Goal: Information Seeking & Learning: Learn about a topic

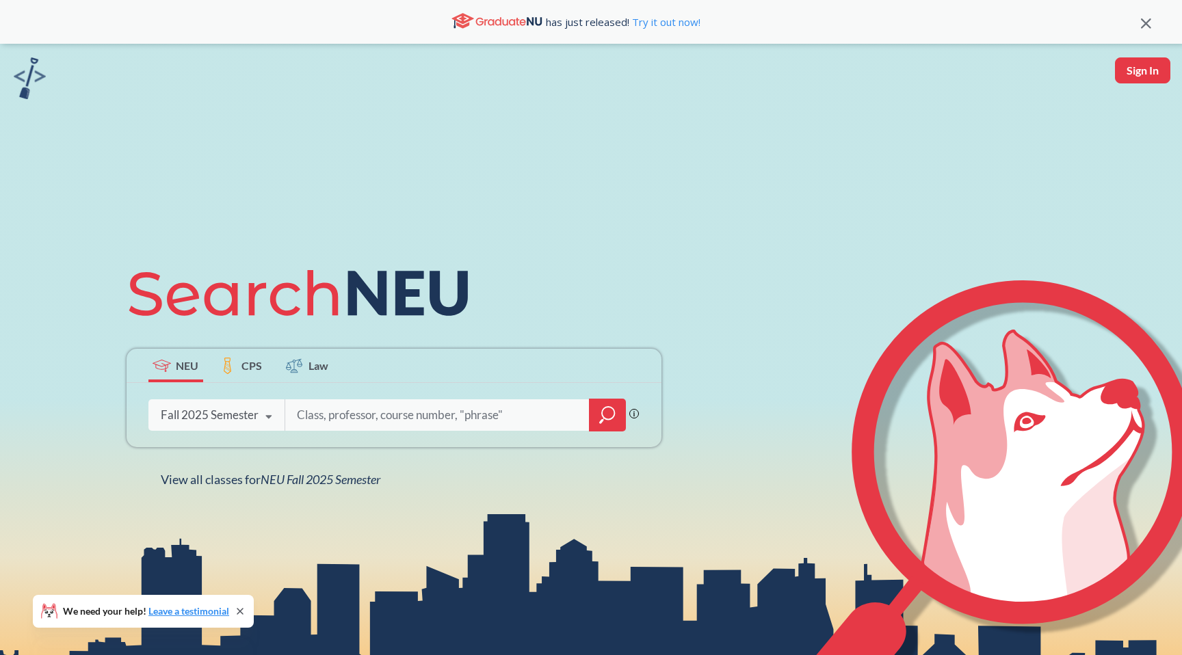
click at [367, 420] on input "search" at bounding box center [438, 415] width 285 height 29
type input "M"
type input "probabilities"
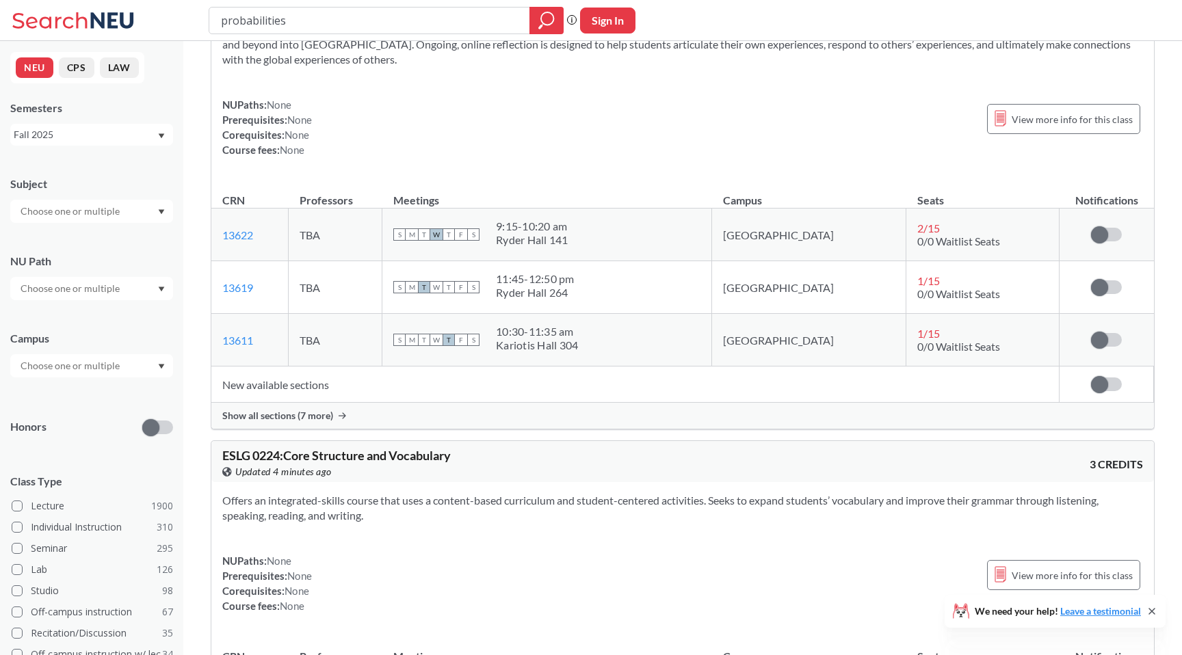
scroll to position [757, 0]
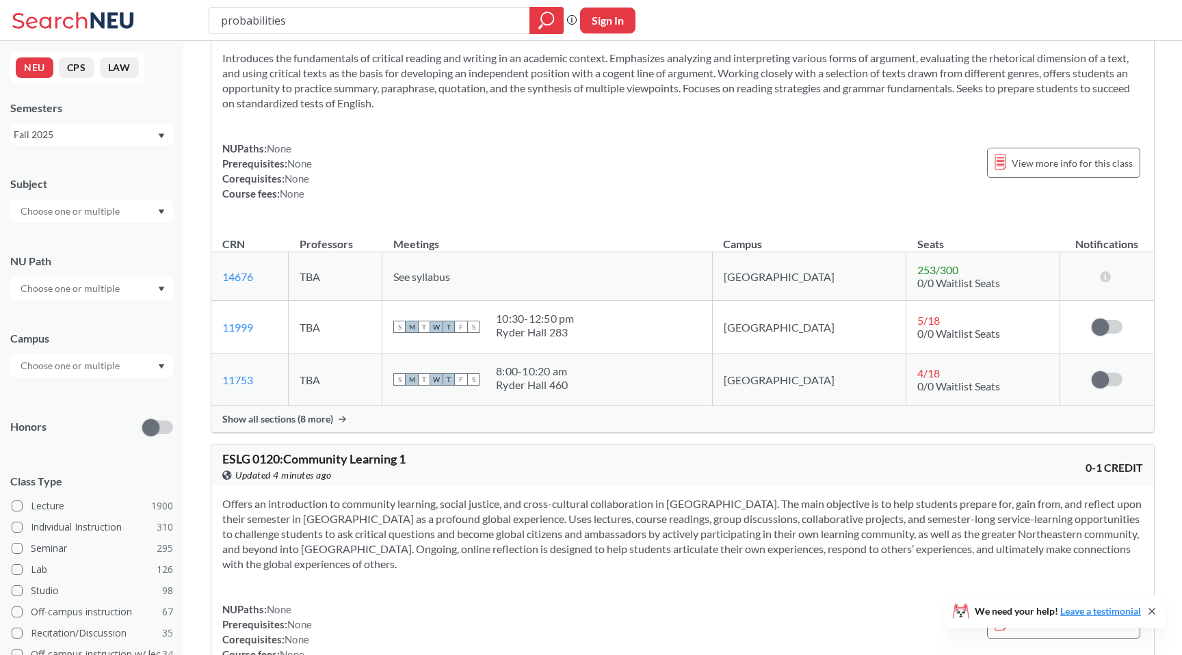
click at [263, 22] on input "probabilities" at bounding box center [370, 20] width 300 height 23
type input "math"
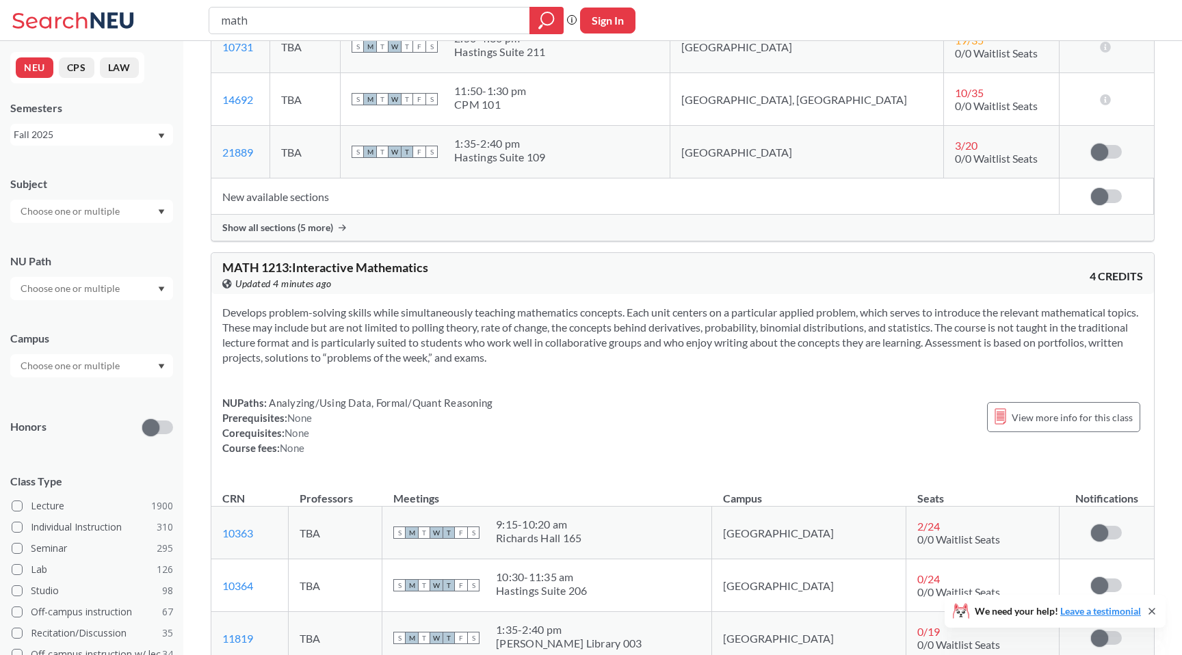
scroll to position [625, 0]
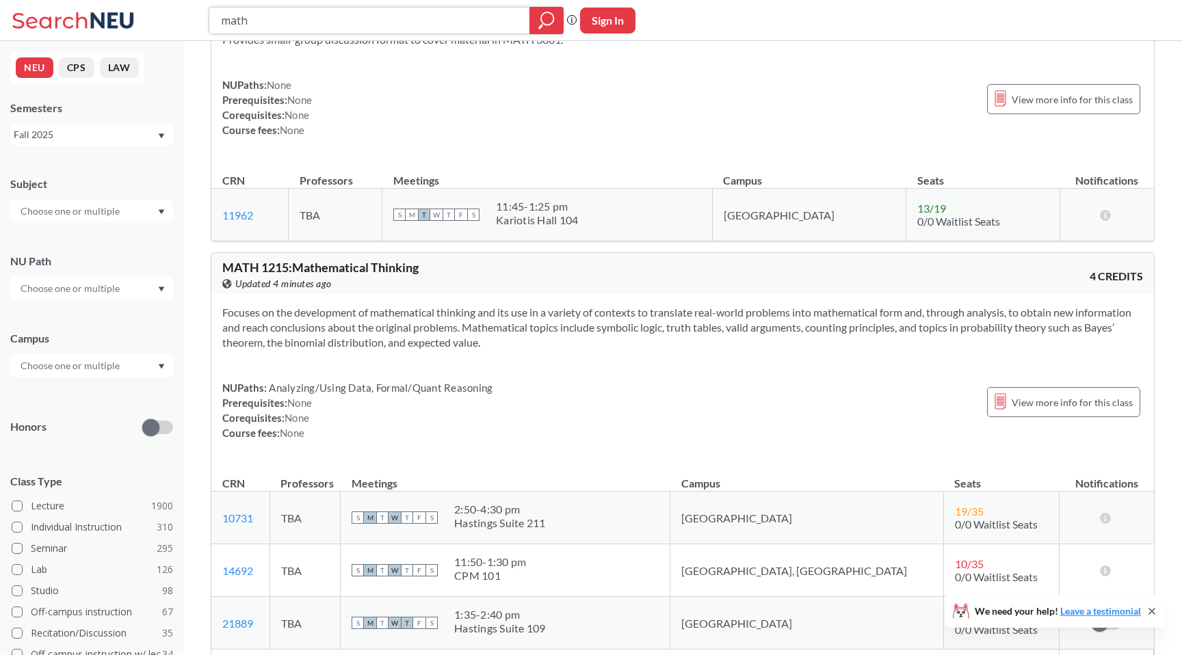
click at [395, 23] on input "math" at bounding box center [370, 20] width 300 height 23
type input "linear algebra"
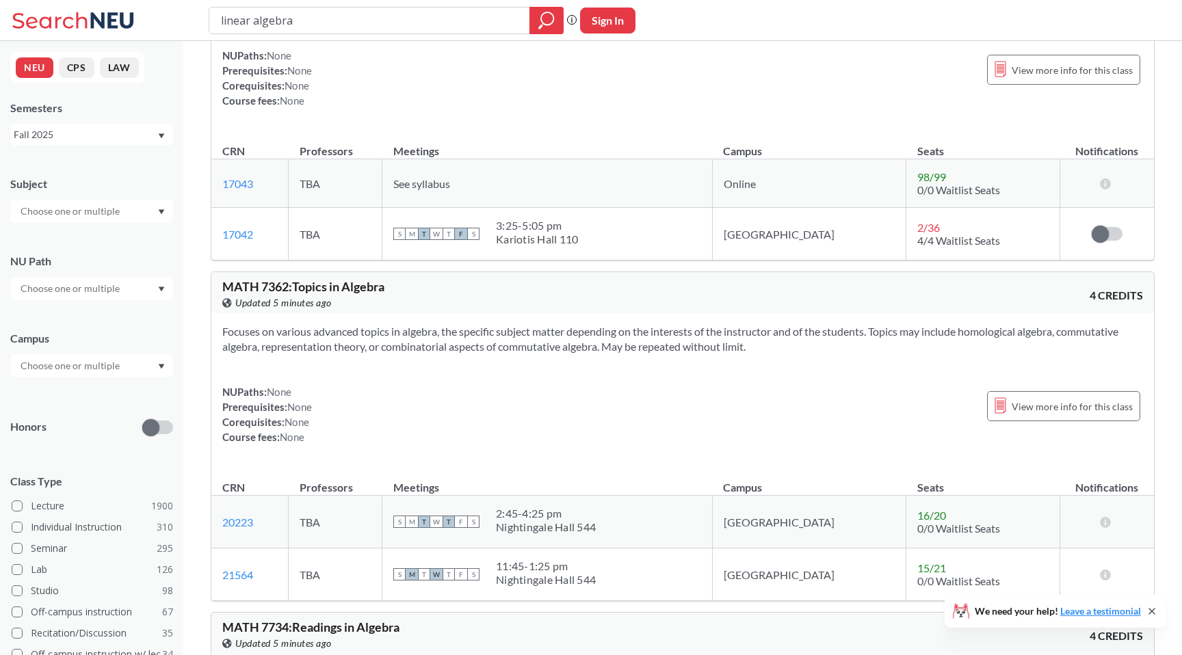
scroll to position [3639, 0]
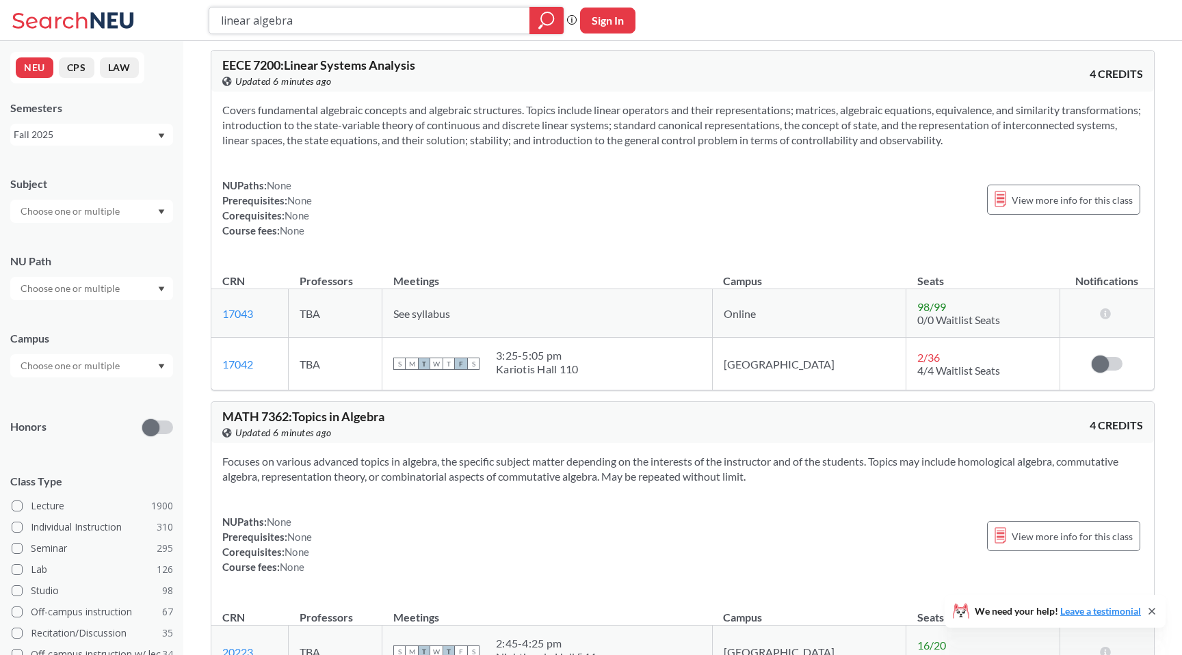
click at [380, 26] on input "linear algebra" at bounding box center [370, 20] width 300 height 23
type input "prob"
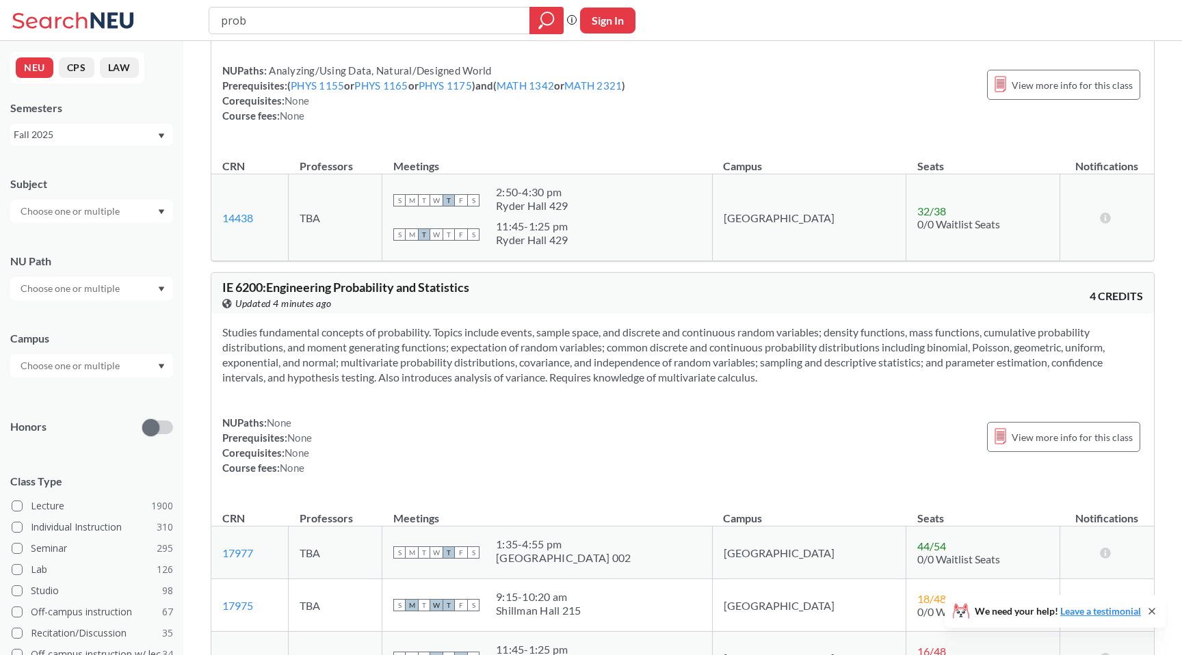
scroll to position [3328, 0]
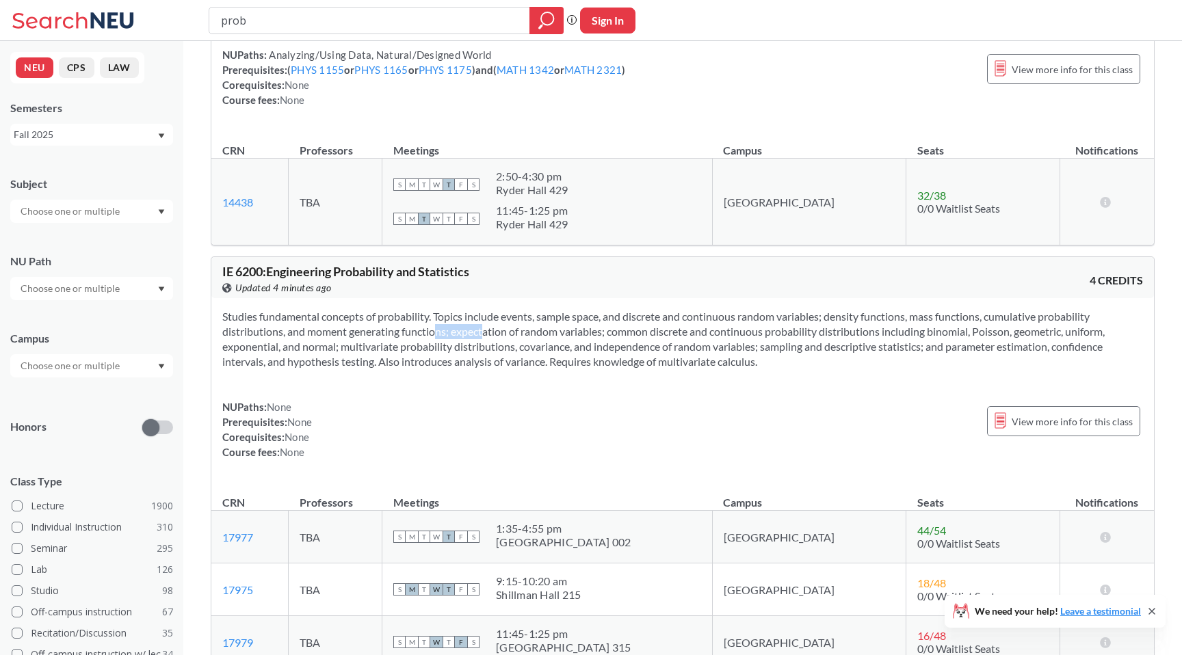
drag, startPoint x: 410, startPoint y: 345, endPoint x: 459, endPoint y: 348, distance: 49.3
click at [459, 348] on section "Studies fundamental concepts of probability. Topics include events, sample spac…" at bounding box center [682, 339] width 921 height 60
drag, startPoint x: 437, startPoint y: 328, endPoint x: 475, endPoint y: 330, distance: 37.6
click at [475, 330] on section "Studies fundamental concepts of probability. Topics include events, sample spac…" at bounding box center [682, 339] width 921 height 60
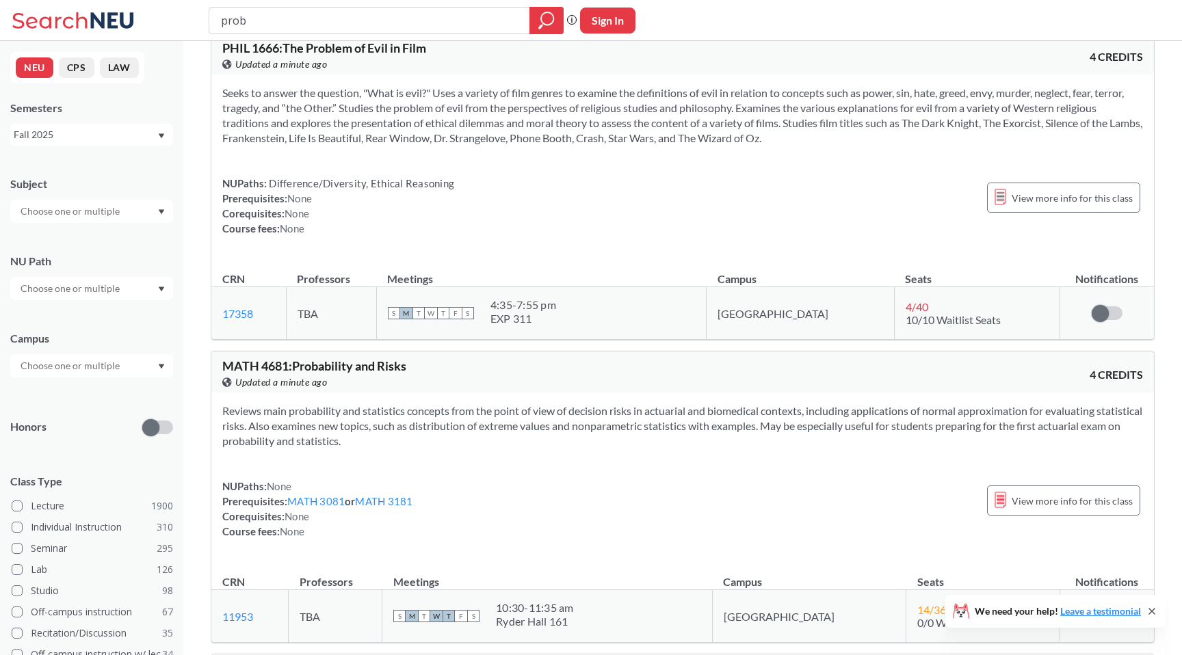
scroll to position [196, 0]
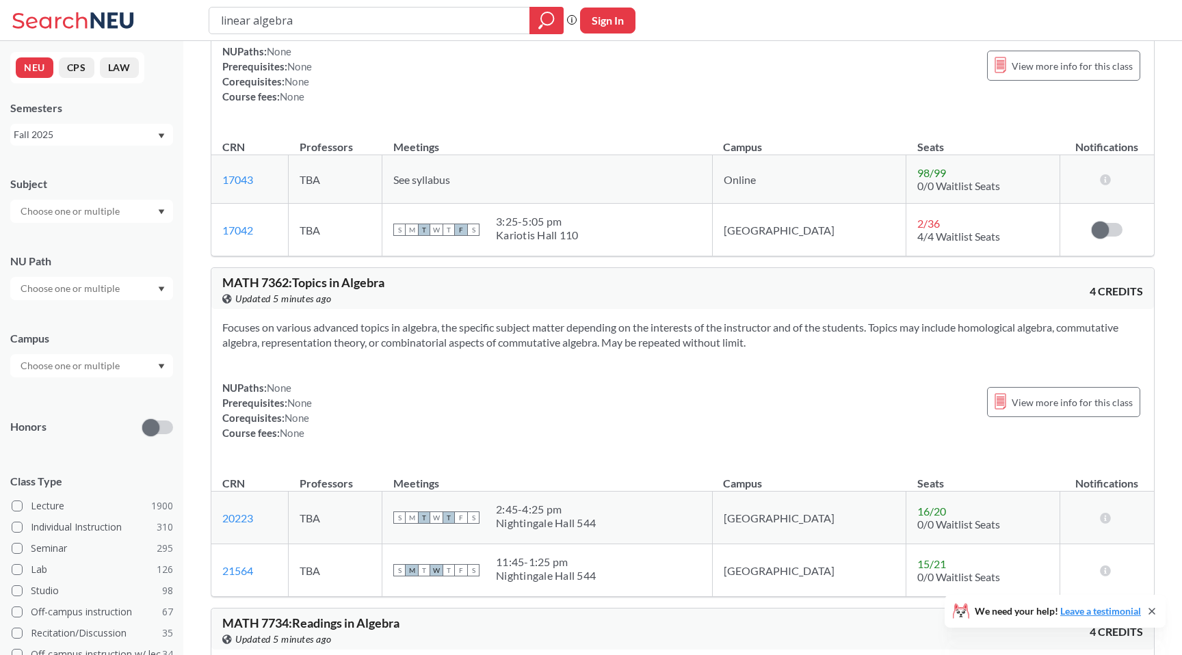
scroll to position [3792, 0]
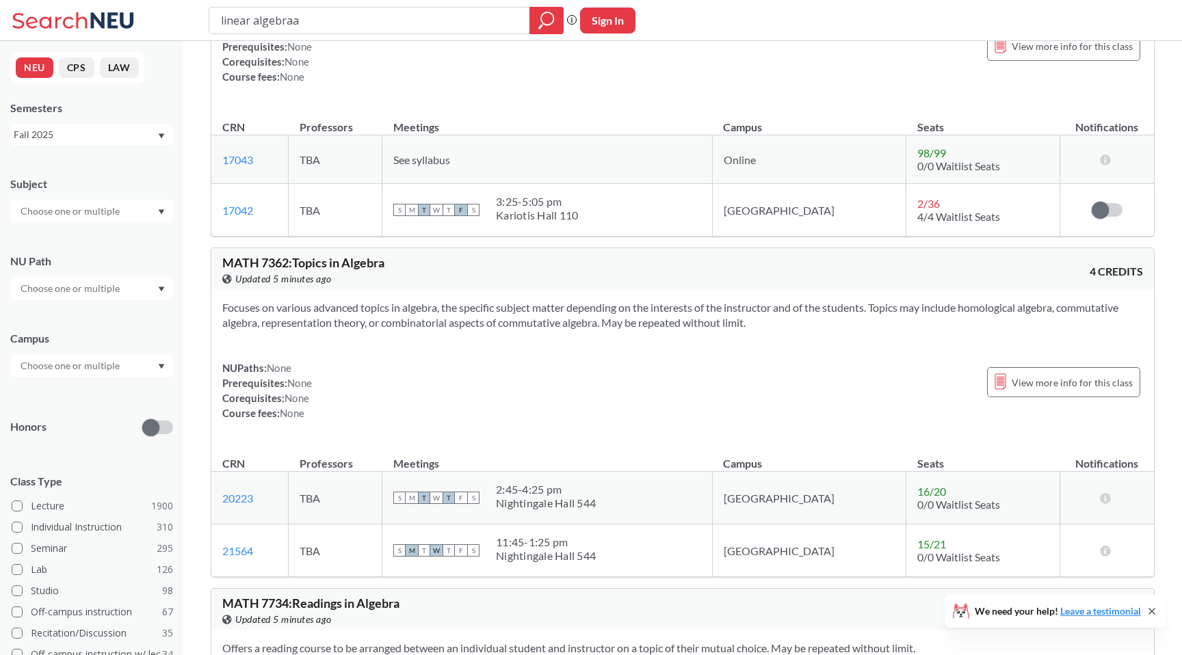
type input "linear algebraa"
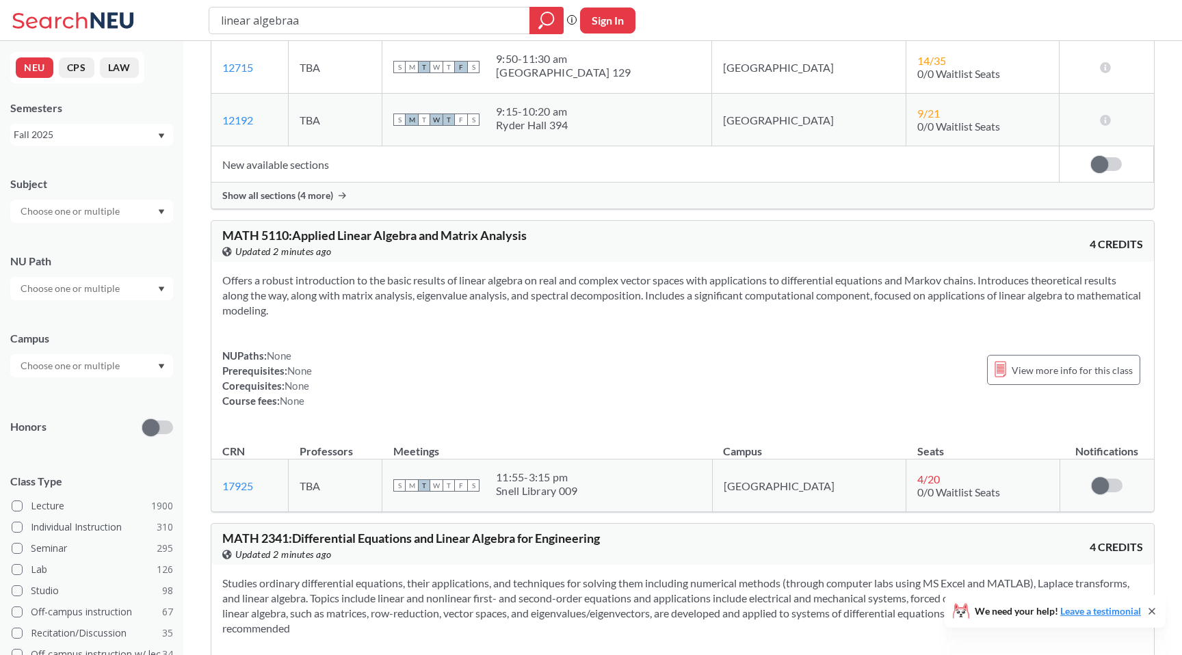
scroll to position [312, 0]
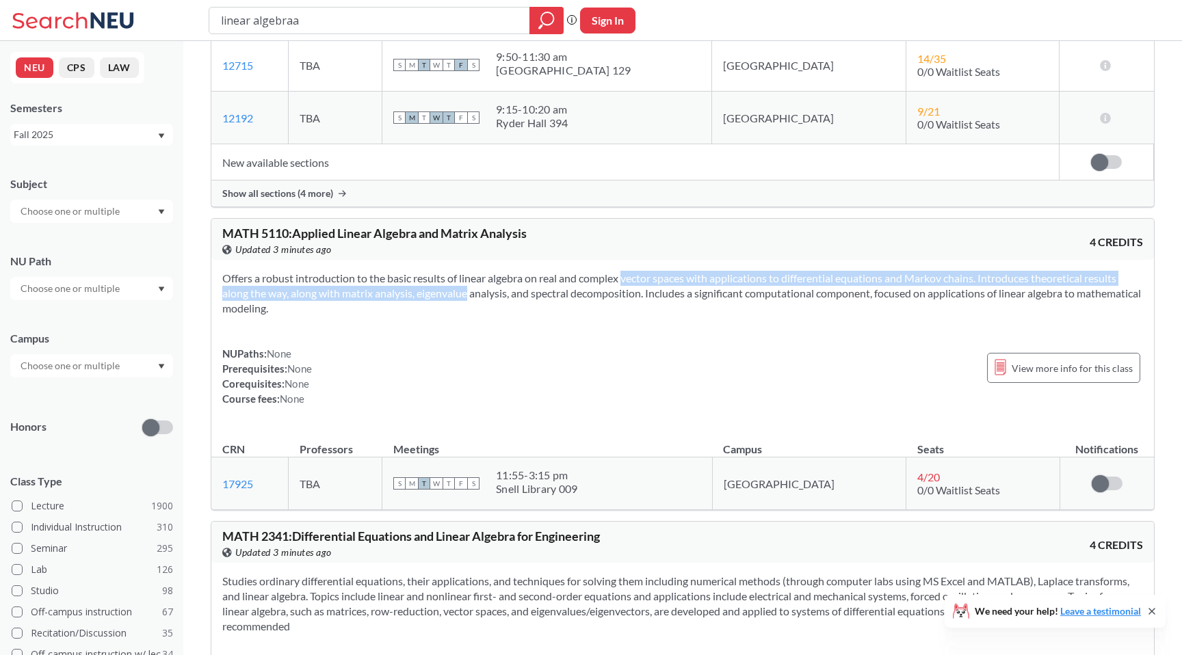
drag, startPoint x: 444, startPoint y: 287, endPoint x: 607, endPoint y: 281, distance: 162.9
click at [607, 281] on section "Offers a robust introduction to the basic results of linear algebra on real and…" at bounding box center [682, 293] width 921 height 45
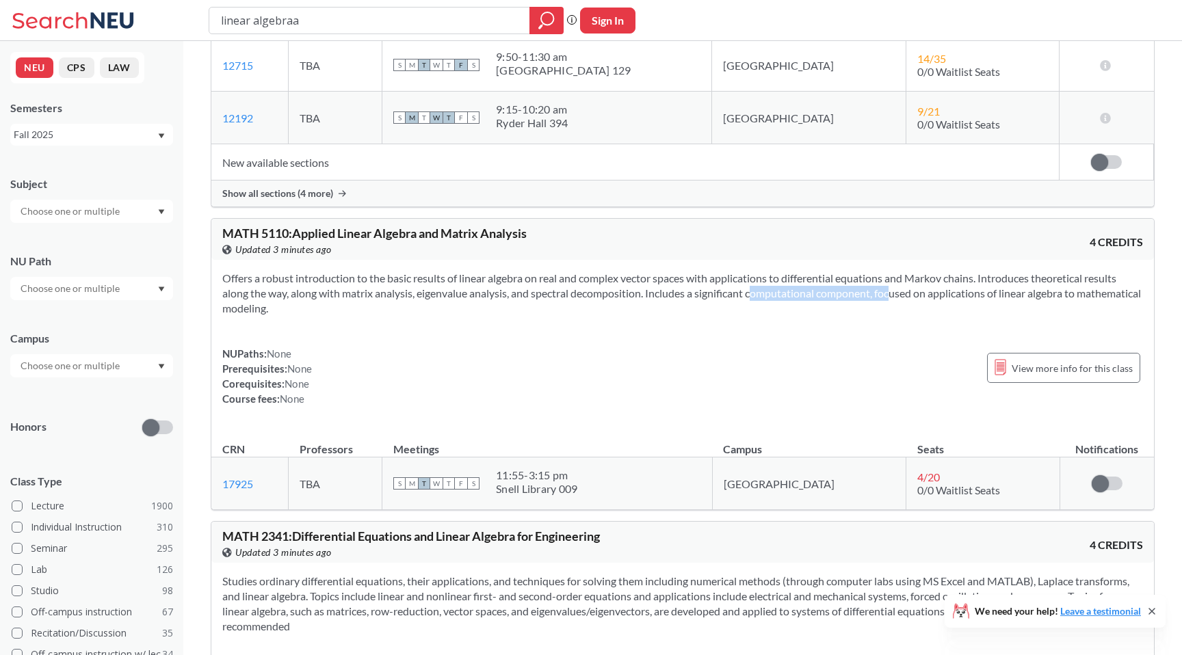
drag, startPoint x: 736, startPoint y: 295, endPoint x: 876, endPoint y: 300, distance: 139.6
click at [876, 300] on section "Offers a robust introduction to the basic results of linear algebra on real and…" at bounding box center [682, 293] width 921 height 45
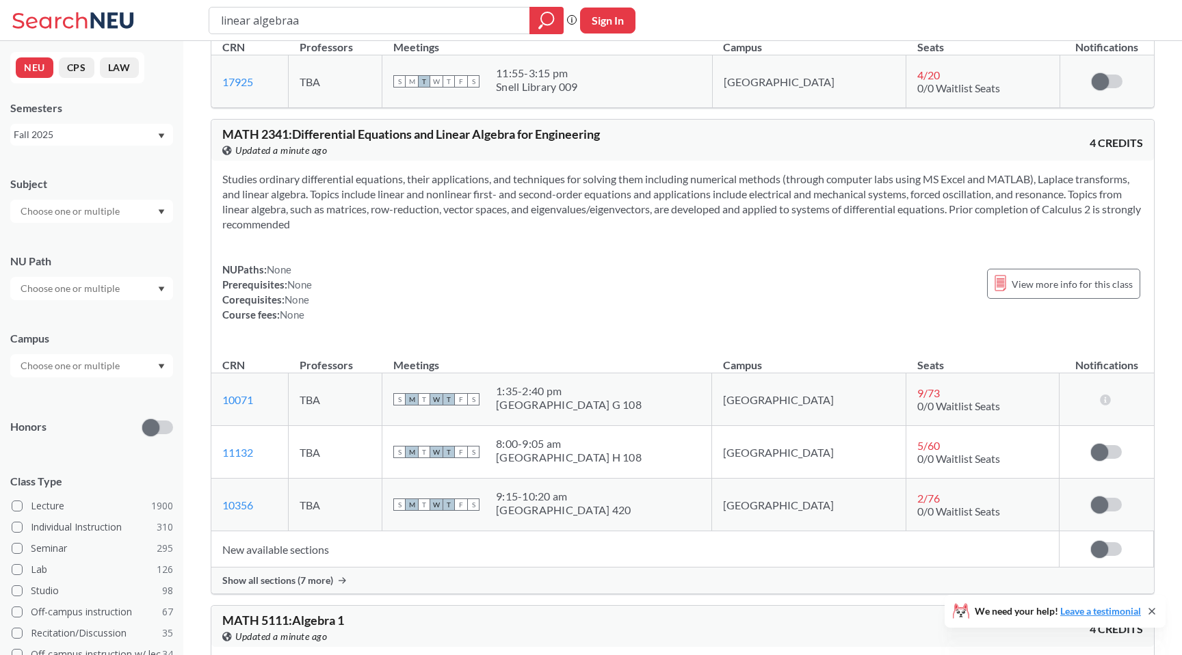
scroll to position [755, 0]
